Goal: Task Accomplishment & Management: Manage account settings

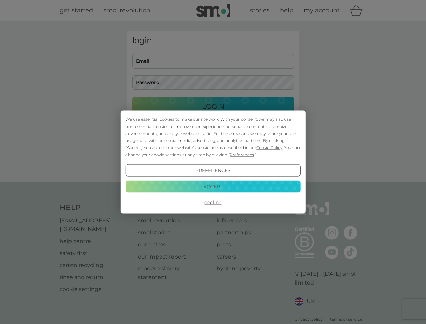
click at [269, 147] on span "Cookie Policy" at bounding box center [269, 147] width 26 height 5
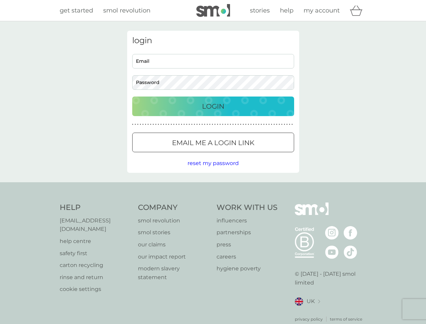
click at [241, 154] on div "login Email Password Login ● ● ● ● ● ● ● ● ● ● ● ● ● ● ● ● ● ● ● ● ● ● ● ● ● ● …" at bounding box center [213, 102] width 172 height 142
click at [213, 170] on div "login Email Password Login ● ● ● ● ● ● ● ● ● ● ● ● ● ● ● ● ● ● ● ● ● ● ● ● ● ● …" at bounding box center [213, 102] width 172 height 142
click at [213, 202] on div "Help [EMAIL_ADDRESS][DOMAIN_NAME] help centre safety first carton recycling rin…" at bounding box center [213, 262] width 307 height 120
click at [213, 186] on div "Help [EMAIL_ADDRESS][DOMAIN_NAME] help centre safety first carton recycling rin…" at bounding box center [213, 262] width 426 height 160
